Goal: Task Accomplishment & Management: Complete application form

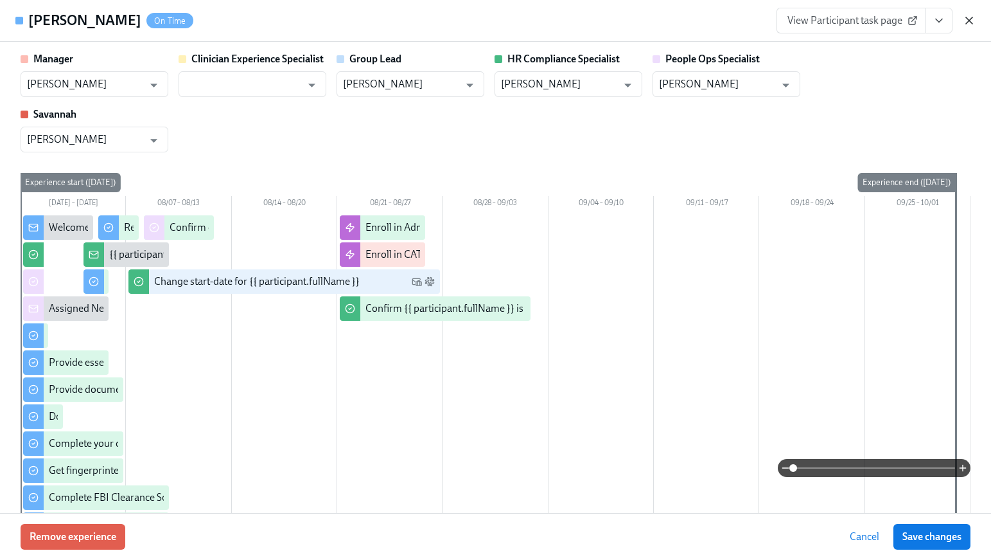
click at [969, 22] on icon "button" at bounding box center [969, 20] width 13 height 13
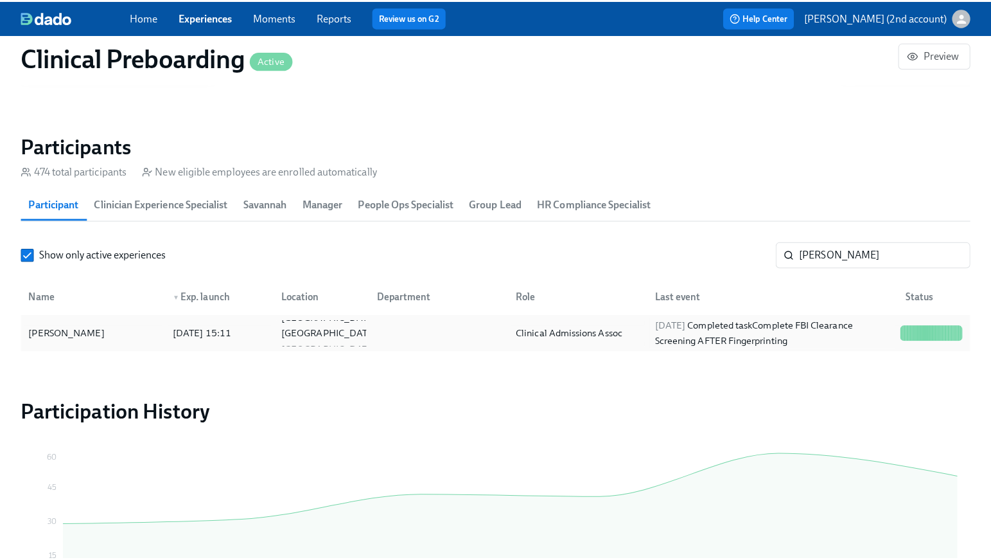
scroll to position [0, 14554]
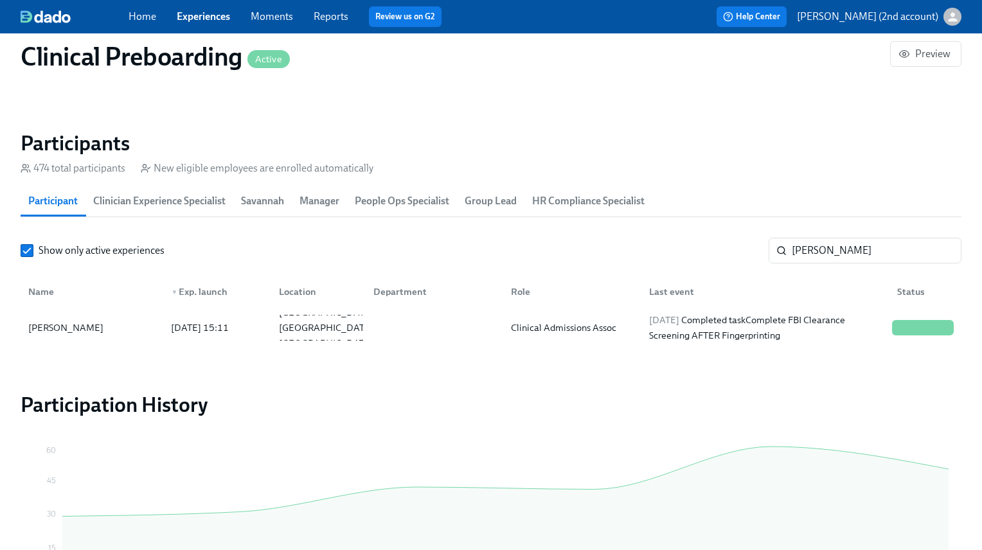
click at [819, 236] on section "Participants 474 total participants New eligible employees are enrolled automat…" at bounding box center [491, 240] width 941 height 220
click at [819, 249] on input "[PERSON_NAME]" at bounding box center [877, 251] width 170 height 26
paste input "[PERSON_NAME]"
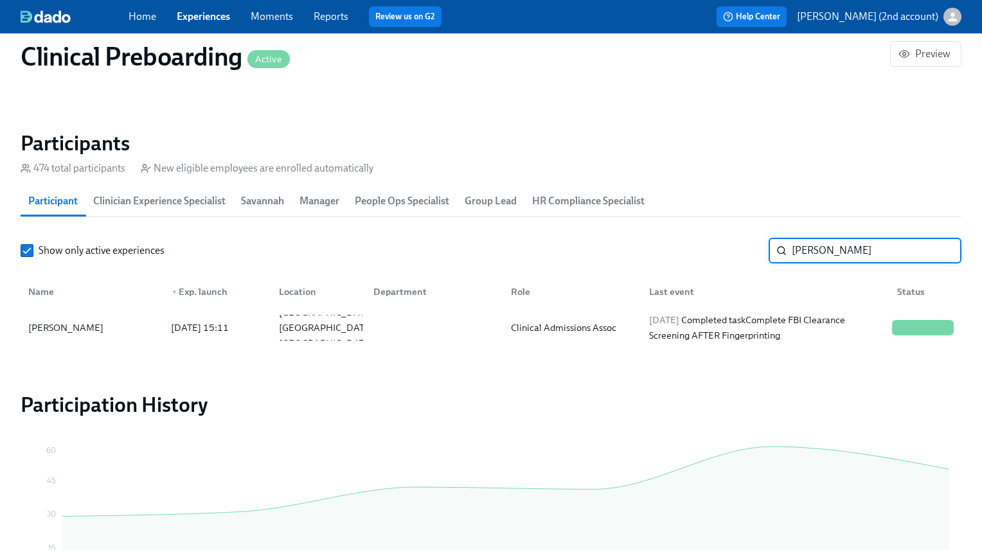
type input "[PERSON_NAME]"
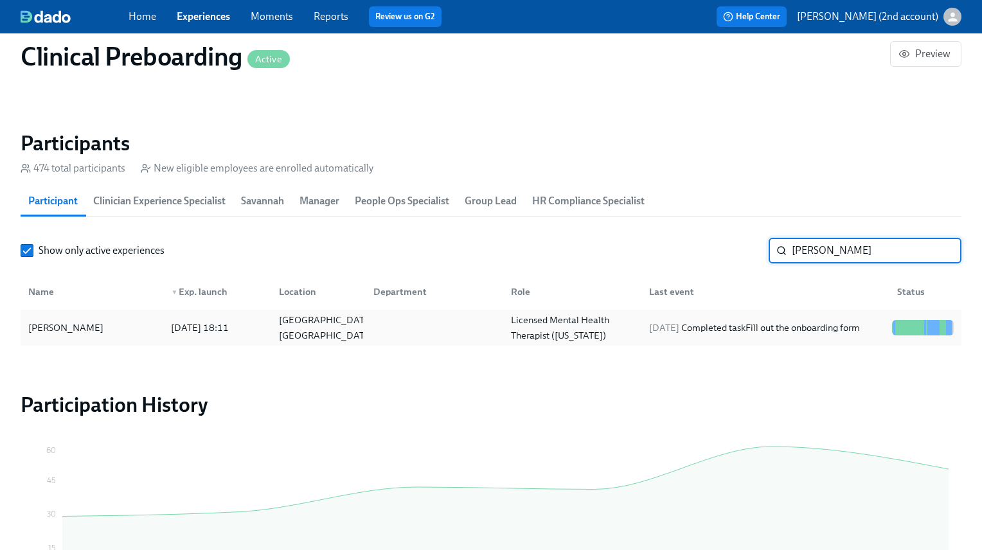
click at [582, 327] on div "Licensed Mental Health Therapist ([US_STATE])" at bounding box center [572, 327] width 132 height 31
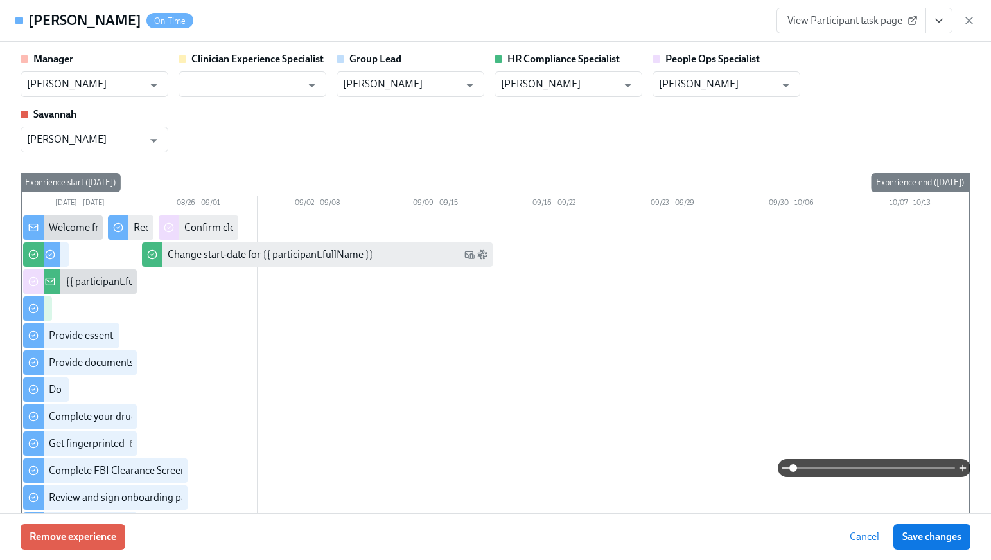
click at [929, 22] on button "View task page" at bounding box center [939, 21] width 27 height 26
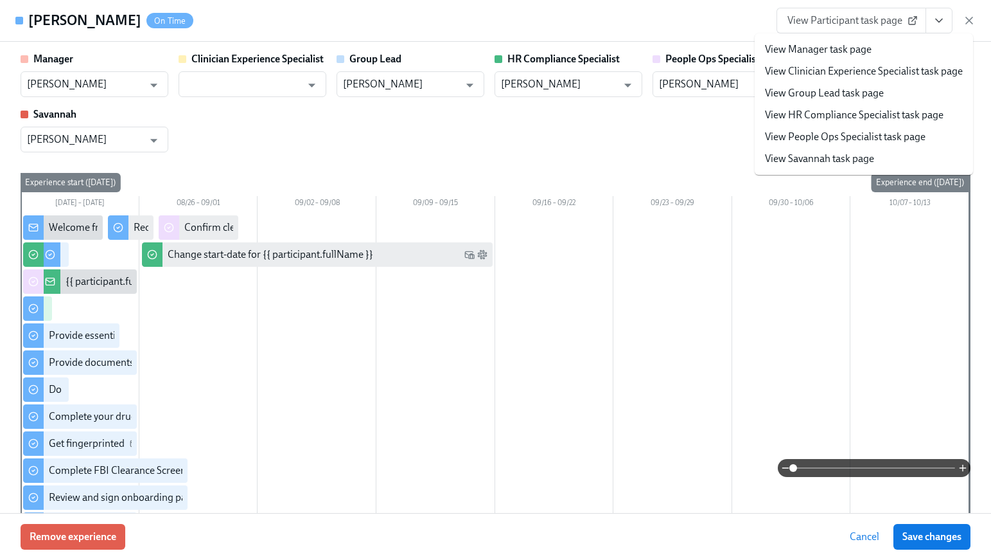
click at [851, 21] on span "View Participant task page" at bounding box center [852, 20] width 128 height 13
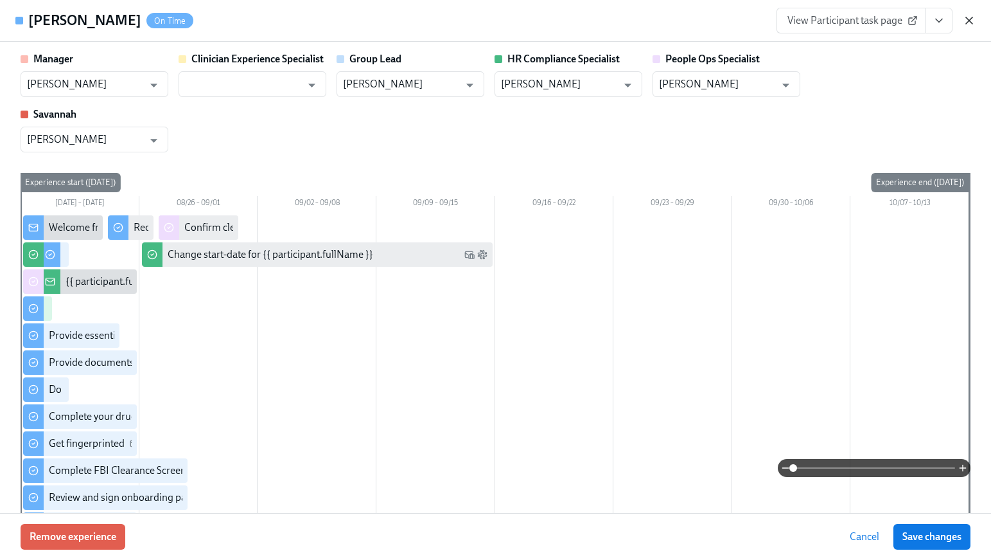
click at [969, 18] on icon "button" at bounding box center [969, 20] width 13 height 13
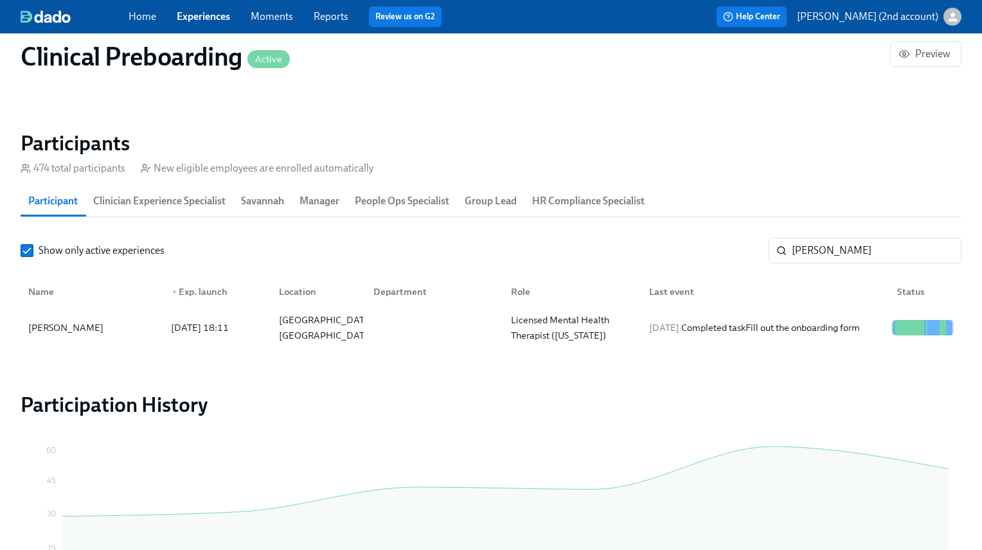
scroll to position [0, 14683]
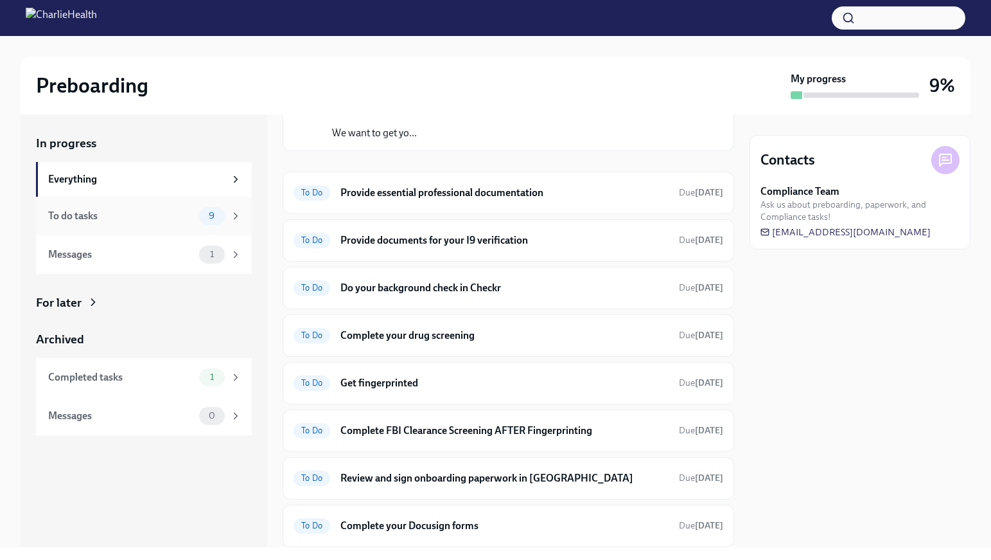
scroll to position [100, 0]
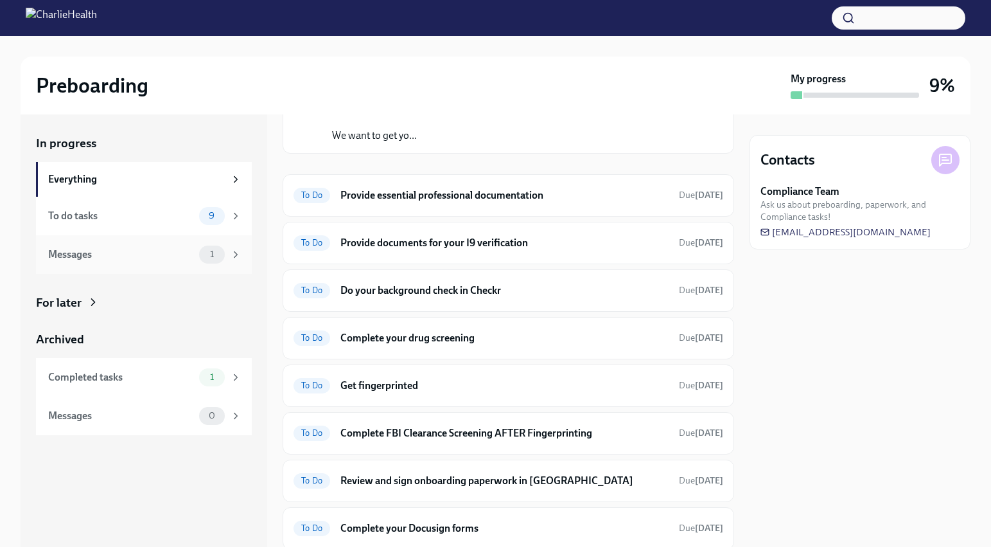
click at [166, 255] on div "Messages" at bounding box center [121, 254] width 146 height 14
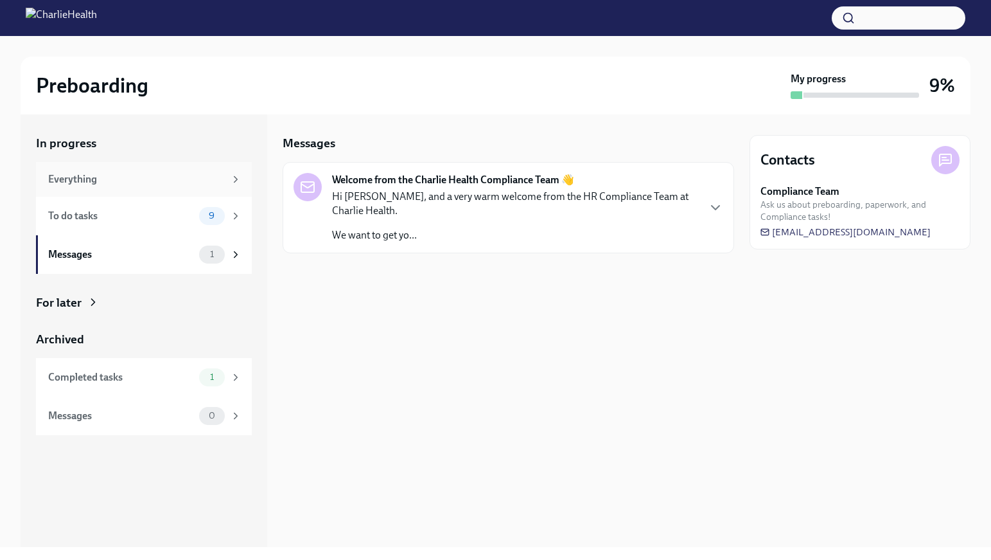
click at [154, 174] on div "Everything" at bounding box center [136, 179] width 177 height 14
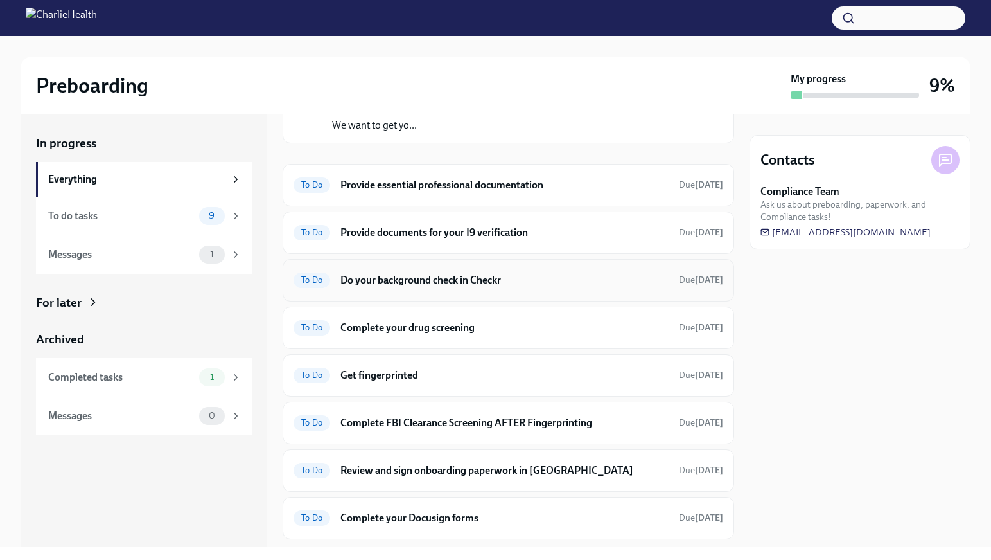
scroll to position [206, 0]
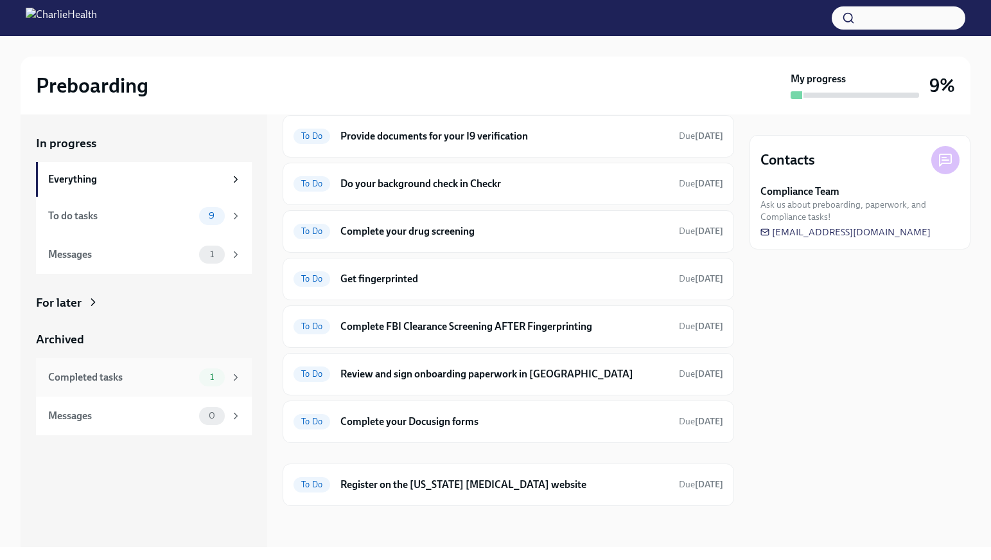
click at [130, 382] on div "Completed tasks" at bounding box center [121, 377] width 146 height 14
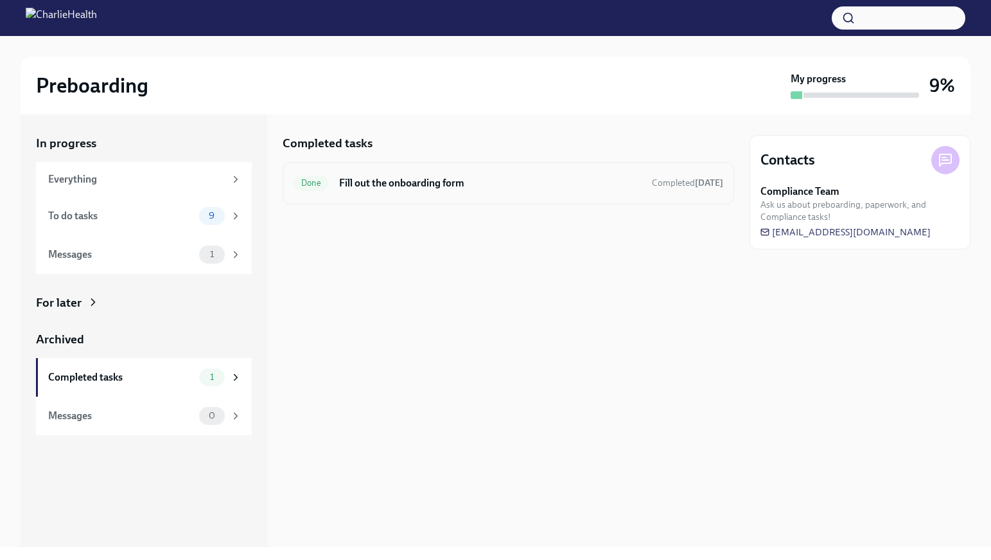
click at [408, 173] on div "Done Fill out the onboarding form Completed [DATE]" at bounding box center [509, 183] width 430 height 21
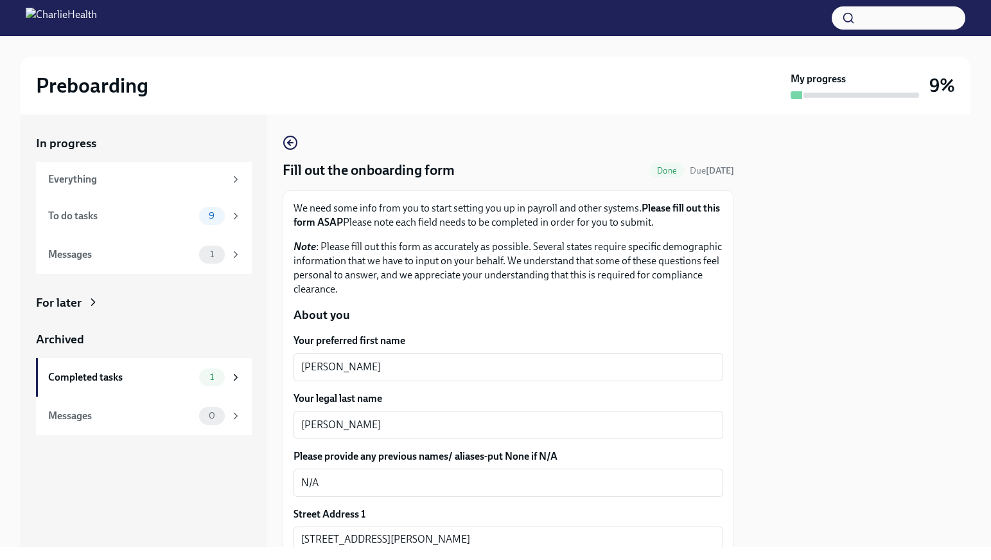
click at [406, 177] on h4 "Fill out the onboarding form" at bounding box center [369, 170] width 172 height 19
click at [357, 429] on textarea "[PERSON_NAME]" at bounding box center [508, 424] width 414 height 15
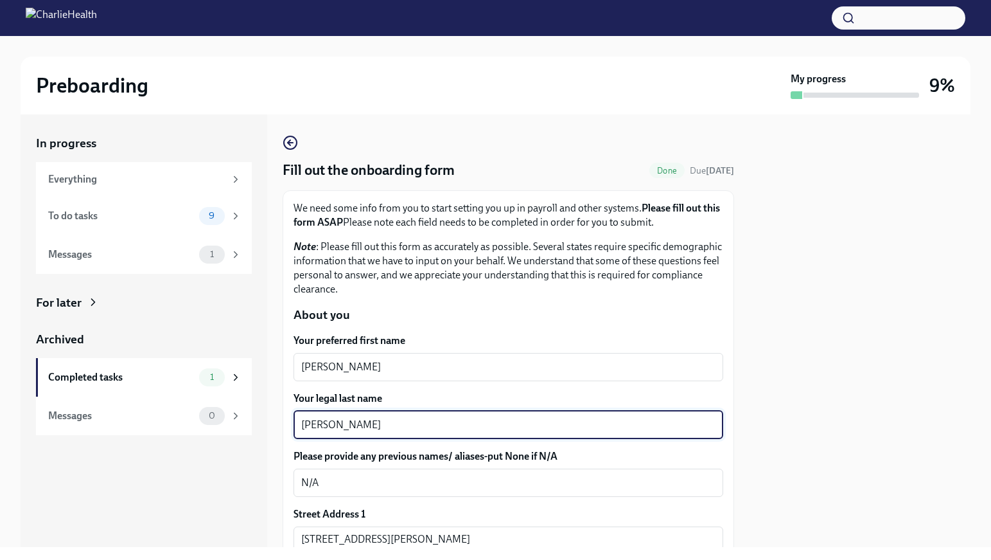
click at [357, 429] on textarea "[PERSON_NAME]" at bounding box center [508, 424] width 414 height 15
paste textarea "[PERSON_NAME]"
drag, startPoint x: 330, startPoint y: 424, endPoint x: 289, endPoint y: 430, distance: 41.5
type textarea "[PERSON_NAME]"
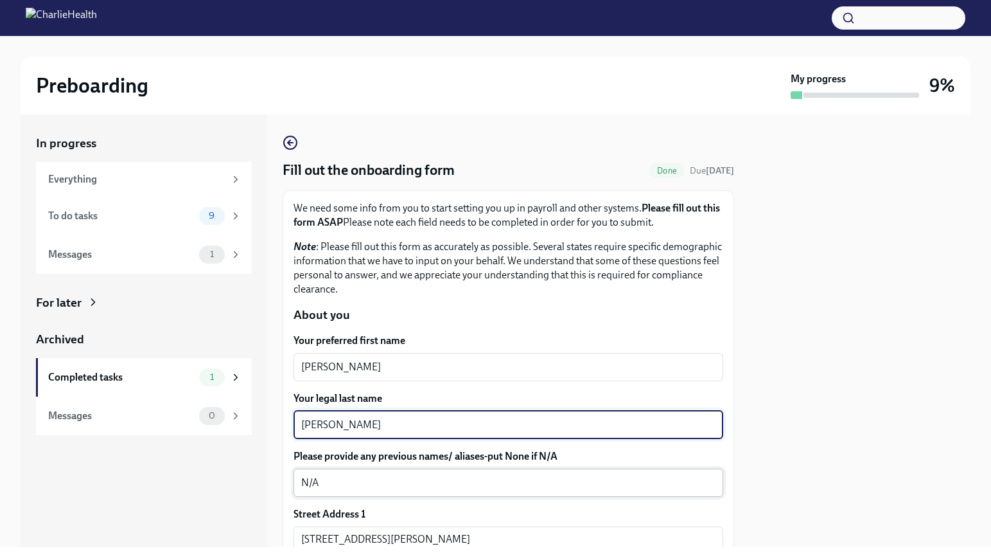
click at [341, 482] on textarea "N/A" at bounding box center [508, 482] width 414 height 15
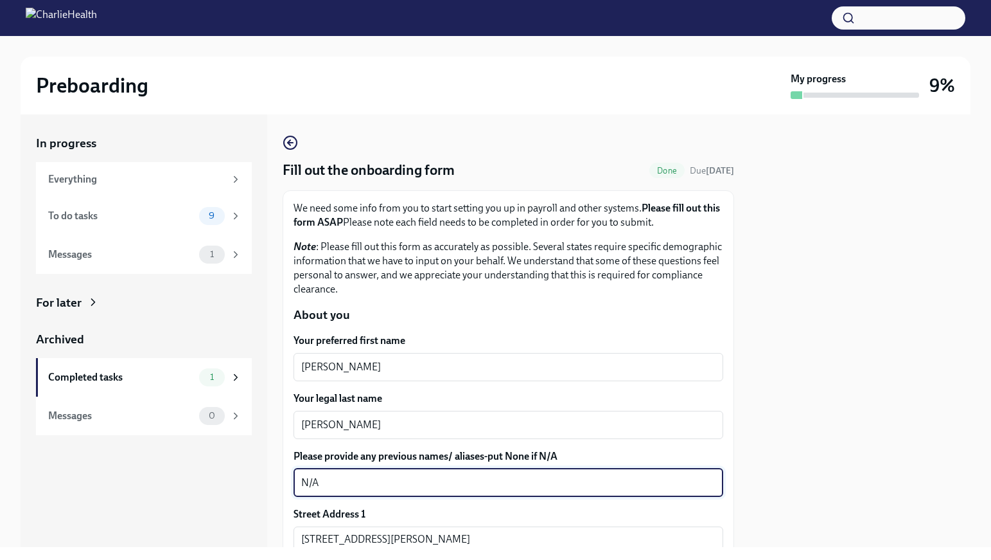
click at [815, 382] on div at bounding box center [860, 330] width 221 height 432
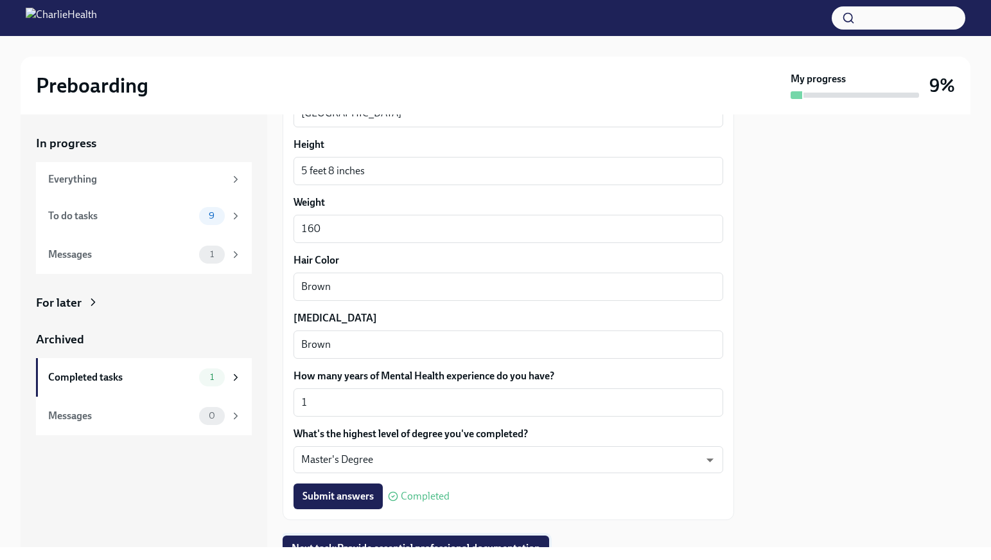
scroll to position [1175, 0]
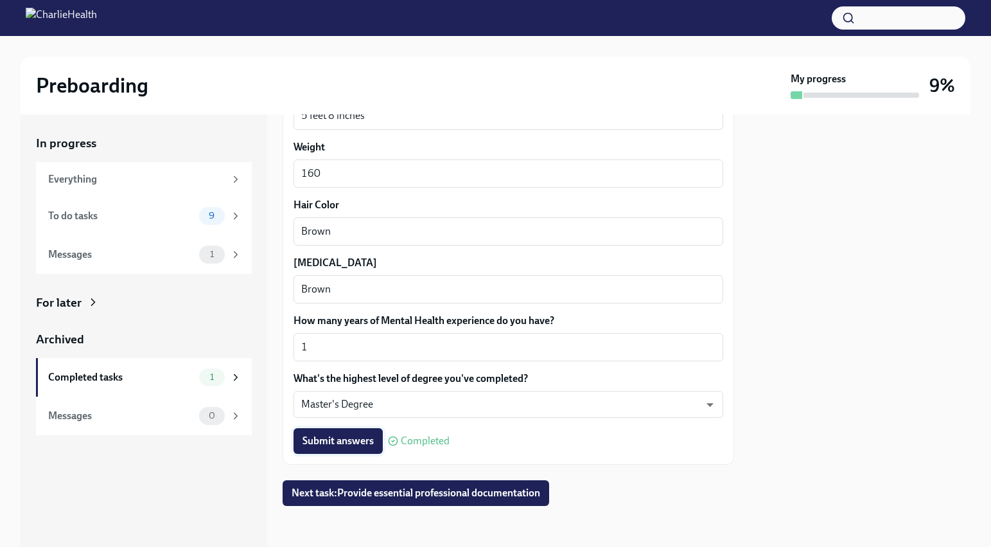
click at [351, 445] on span "Submit answers" at bounding box center [338, 440] width 71 height 13
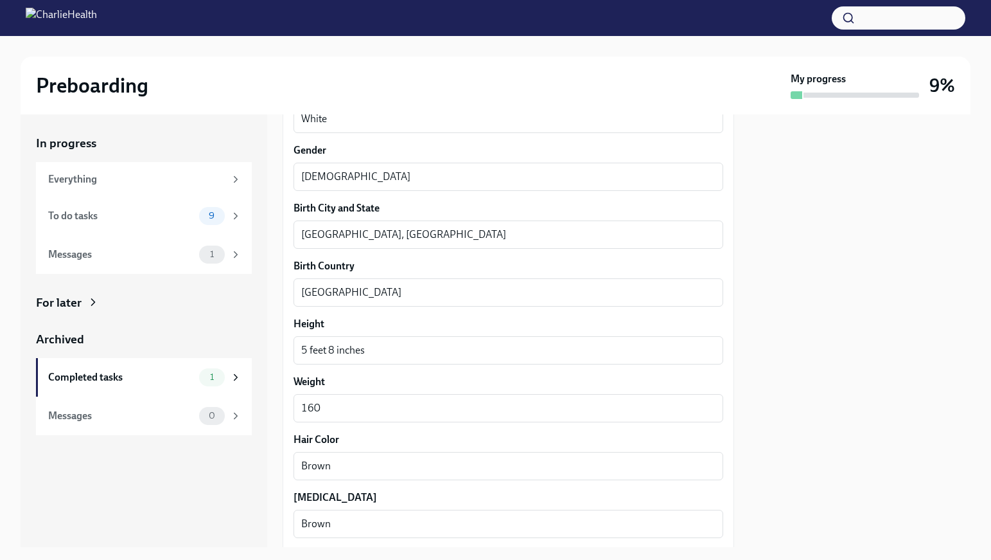
scroll to position [1090, 0]
